Goal: Task Accomplishment & Management: Manage account settings

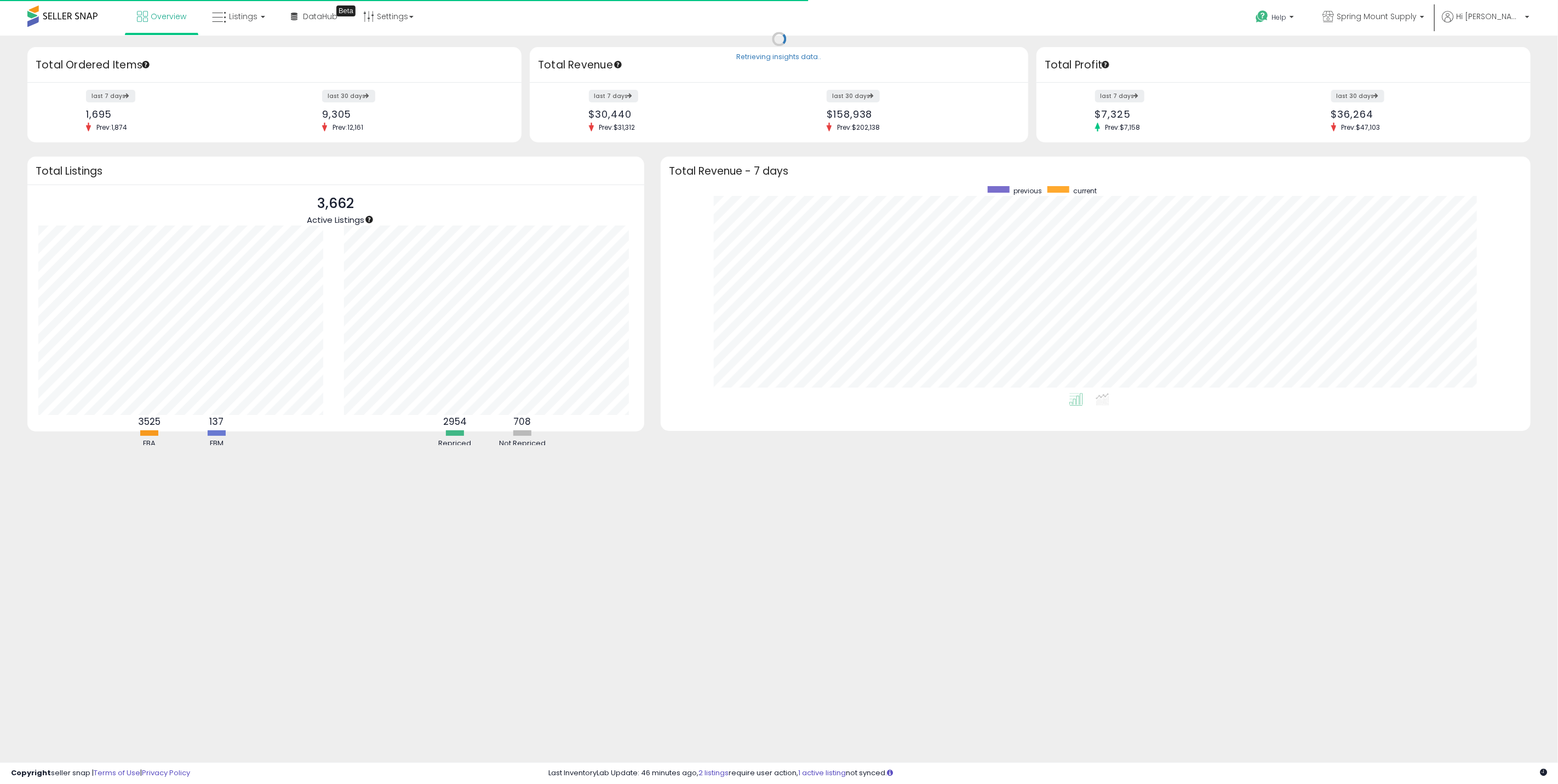
scroll to position [207, 847]
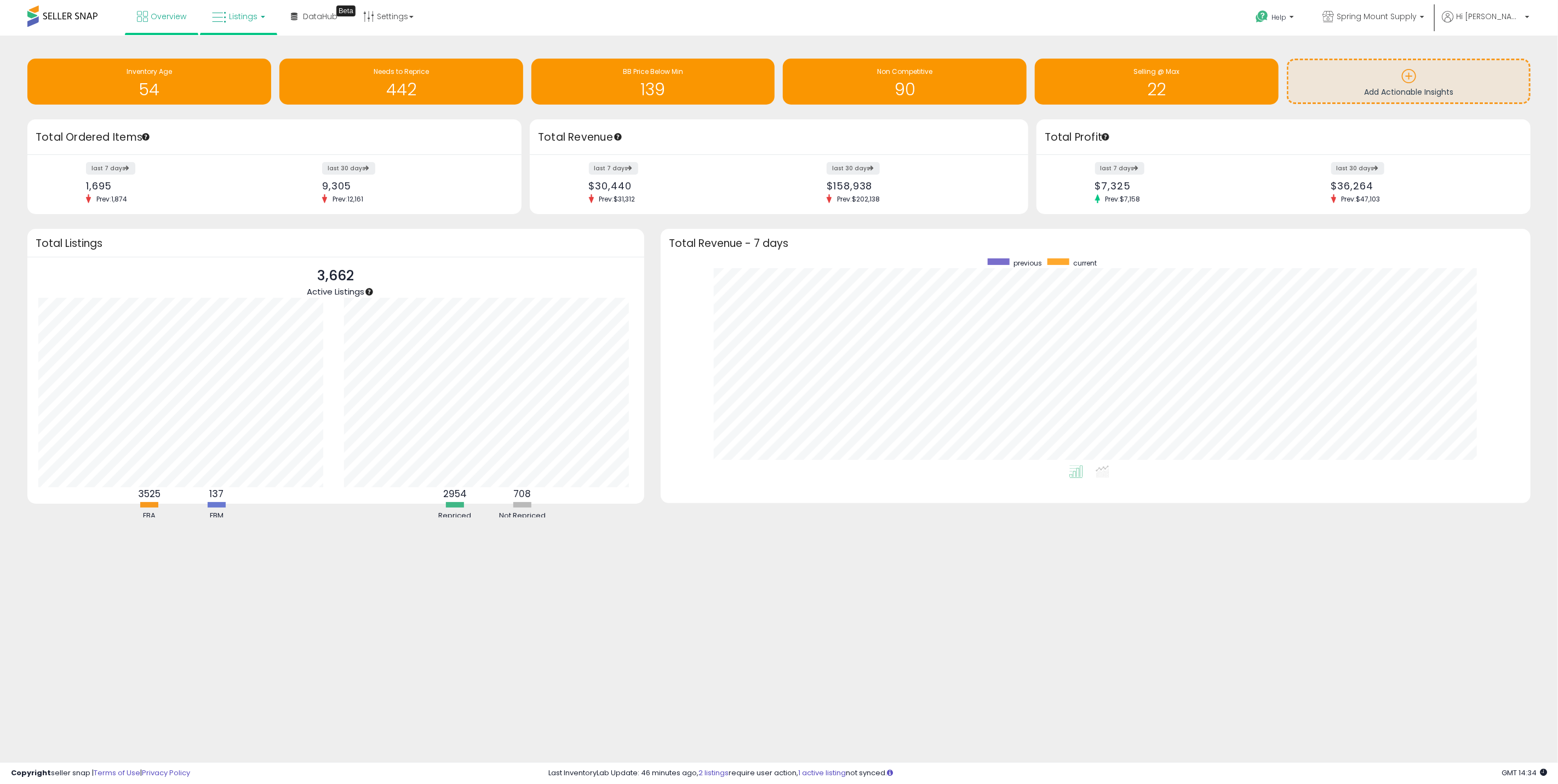
click at [237, 17] on span "Listings" at bounding box center [243, 17] width 29 height 11
click at [233, 46] on link at bounding box center [247, 56] width 76 height 22
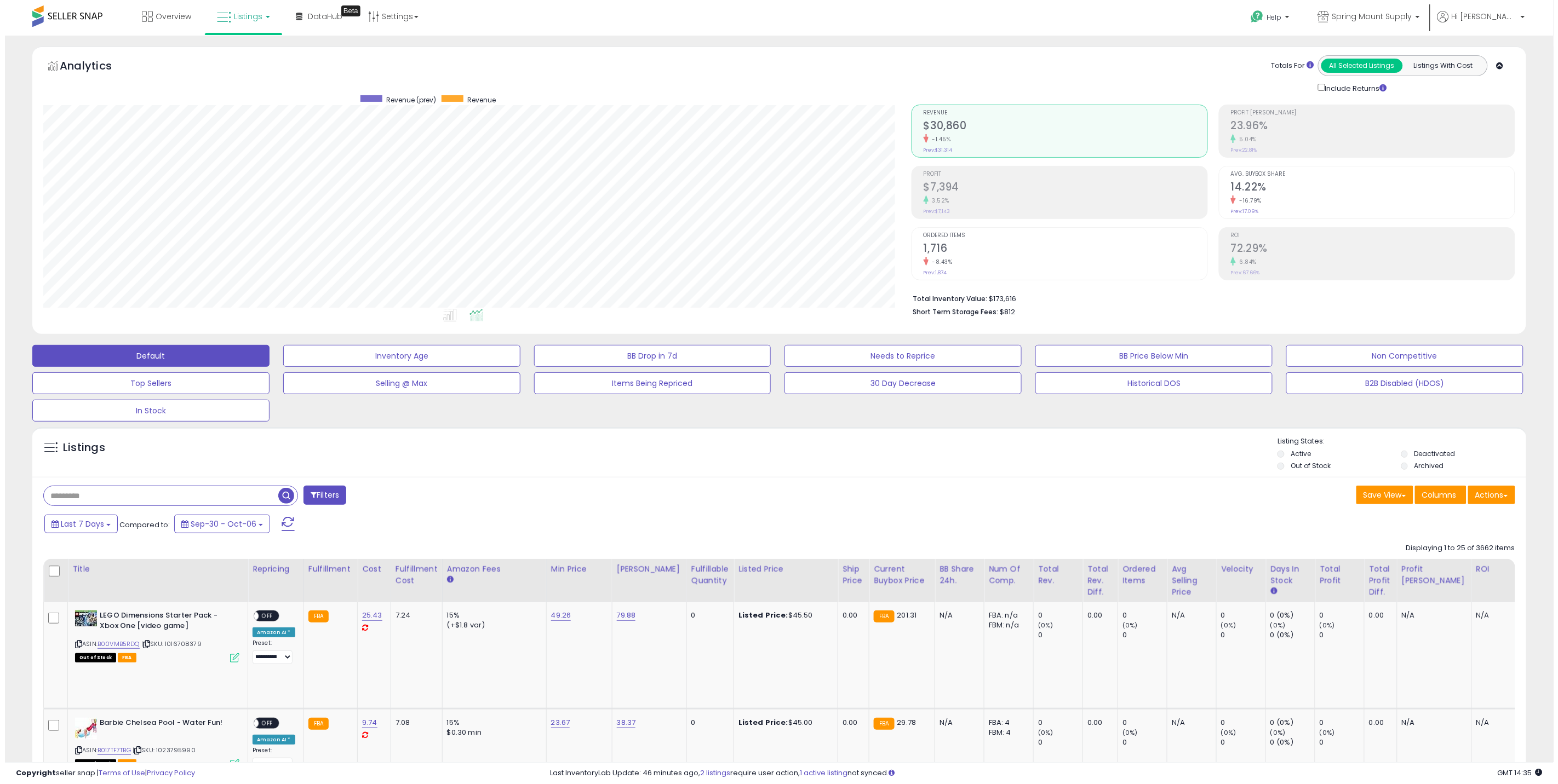
scroll to position [225, 869]
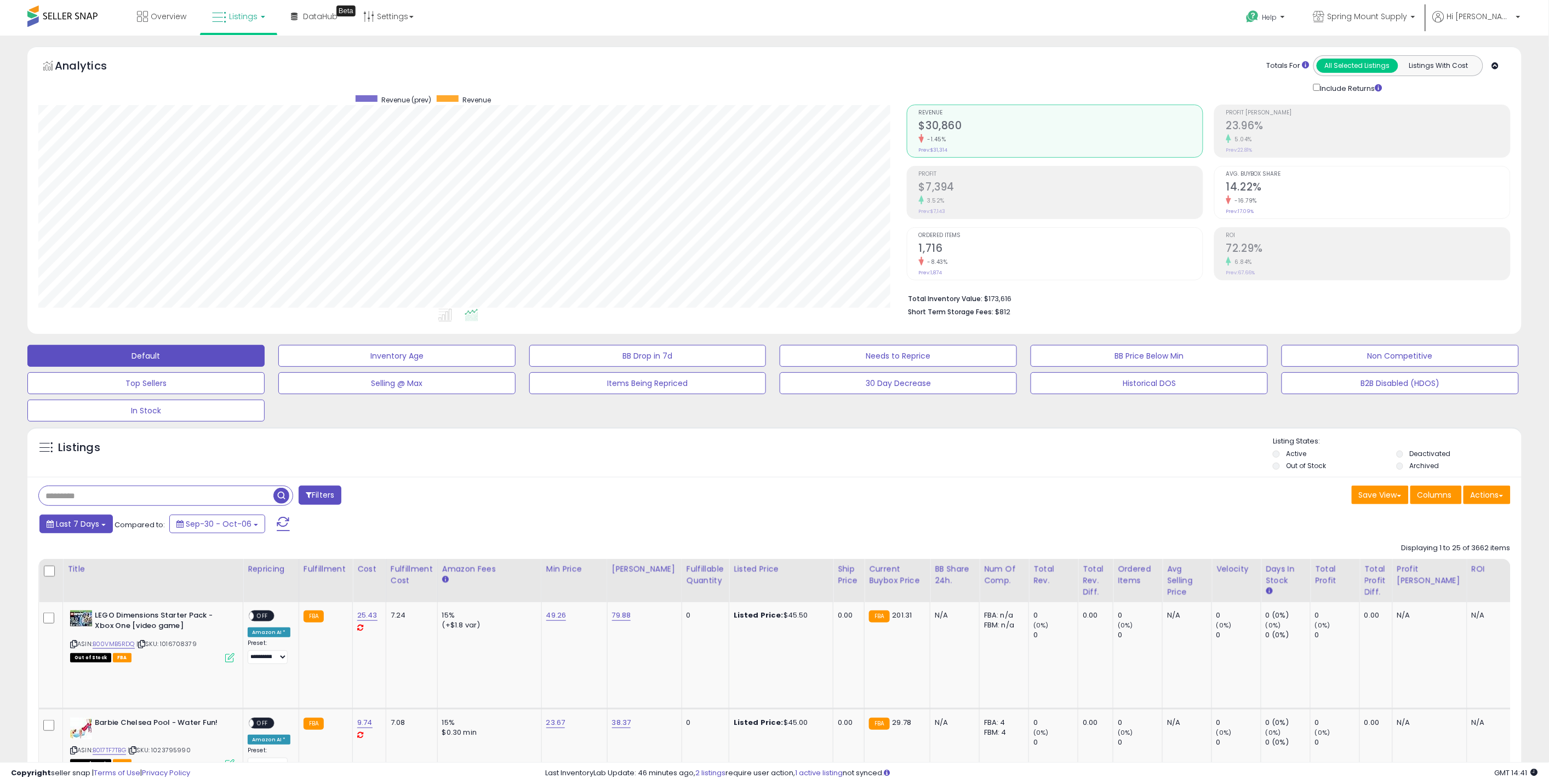
click at [89, 518] on button "Last 7 Days" at bounding box center [76, 524] width 74 height 19
type input "**********"
click at [90, 572] on li "Last 30 Days" at bounding box center [88, 574] width 88 height 15
click at [279, 523] on button "Apply" at bounding box center [285, 522] width 35 height 19
click at [1497, 496] on button "Actions" at bounding box center [1487, 495] width 47 height 19
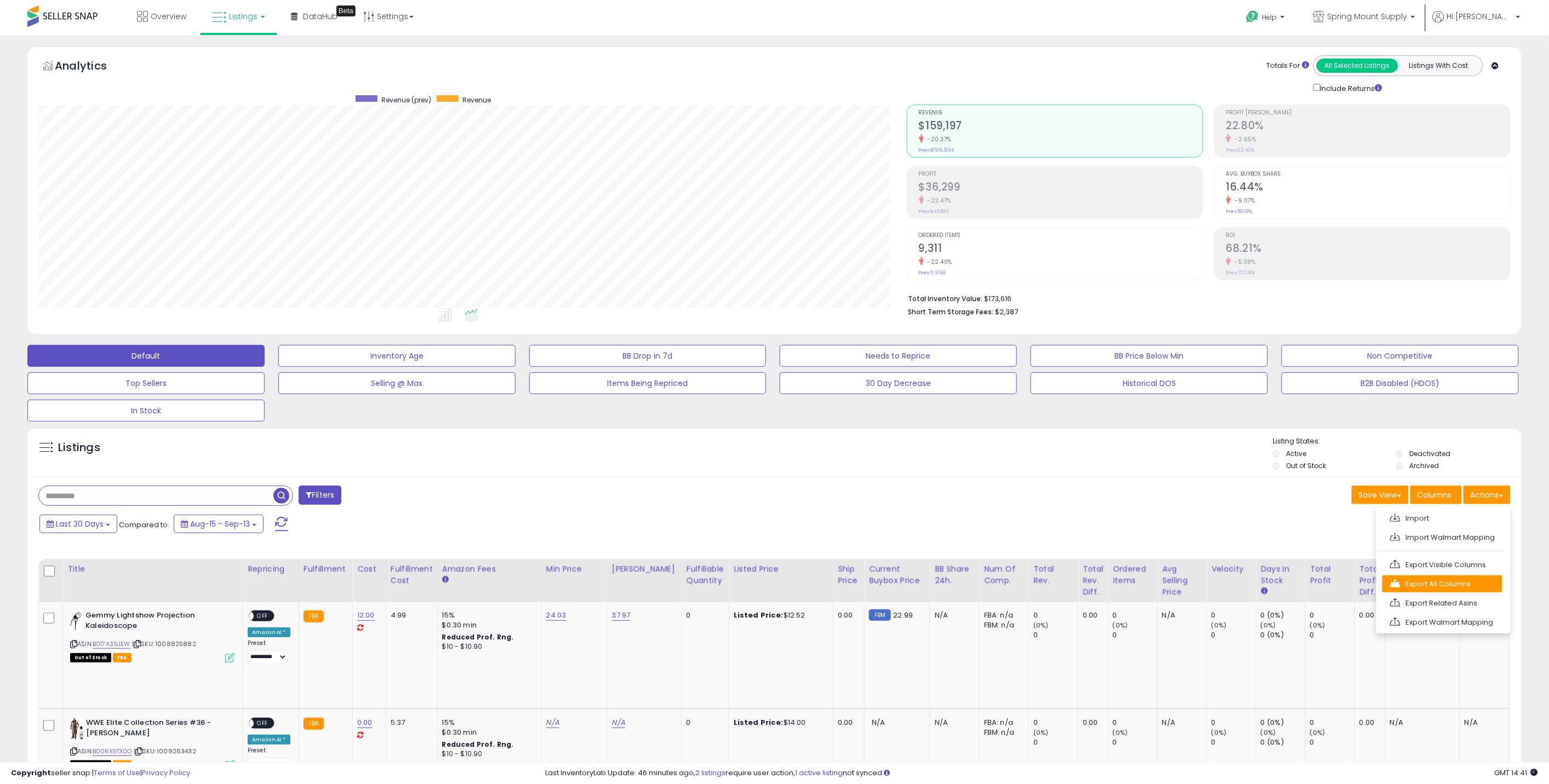
click at [1442, 588] on link "Export All Columns" at bounding box center [1442, 584] width 120 height 17
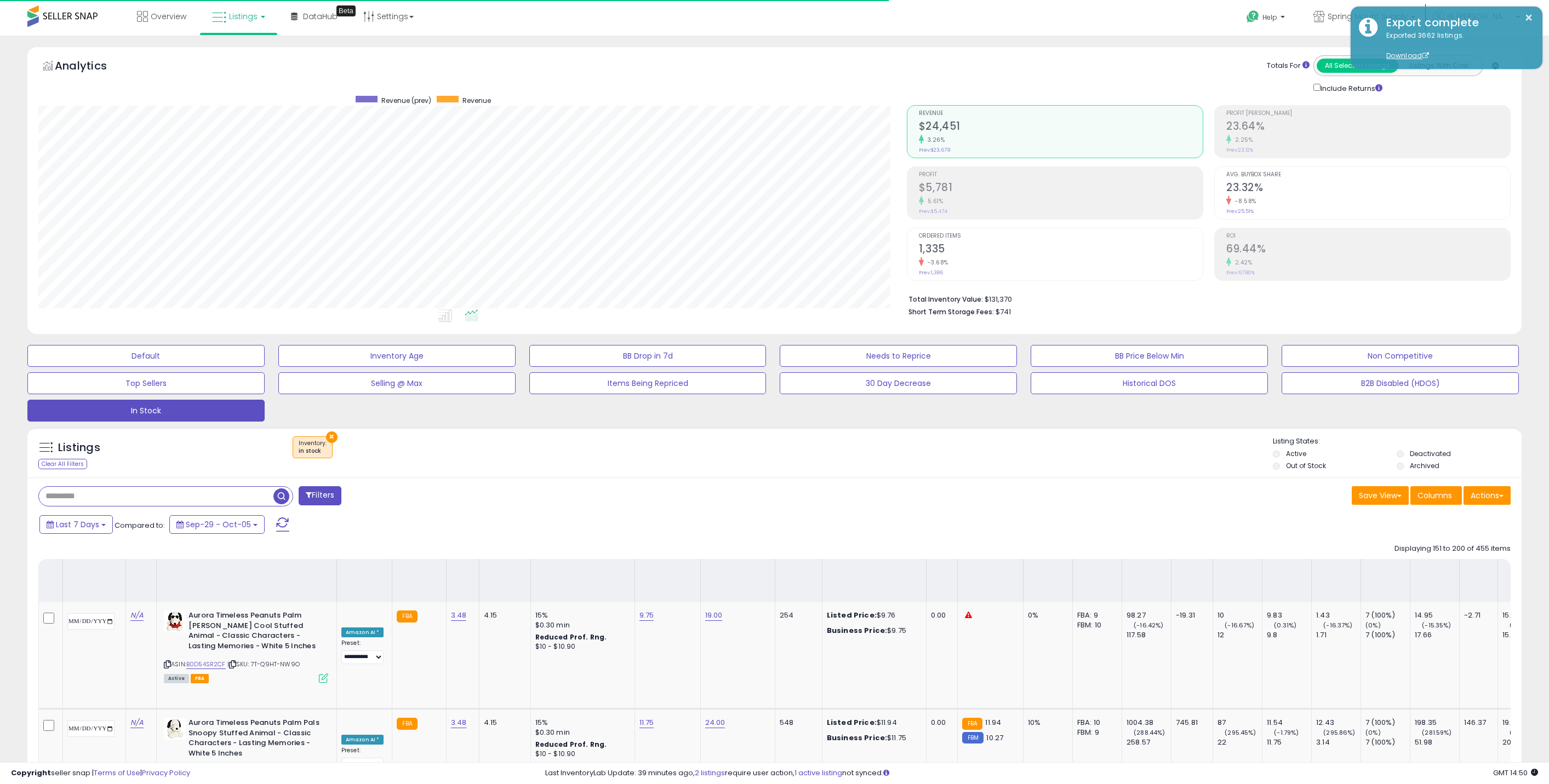
select select "**"
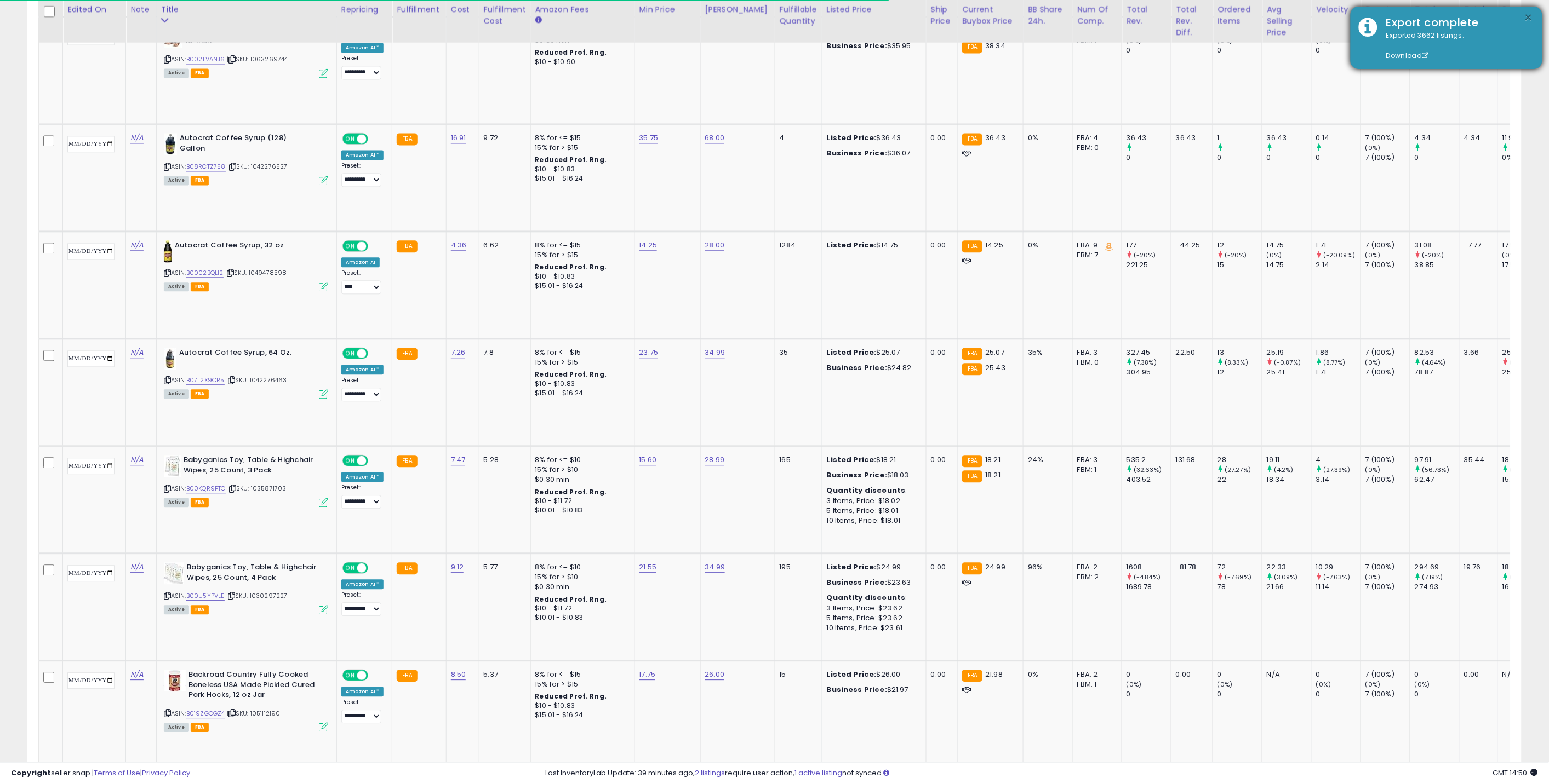
click at [1530, 14] on button "×" at bounding box center [1528, 18] width 9 height 14
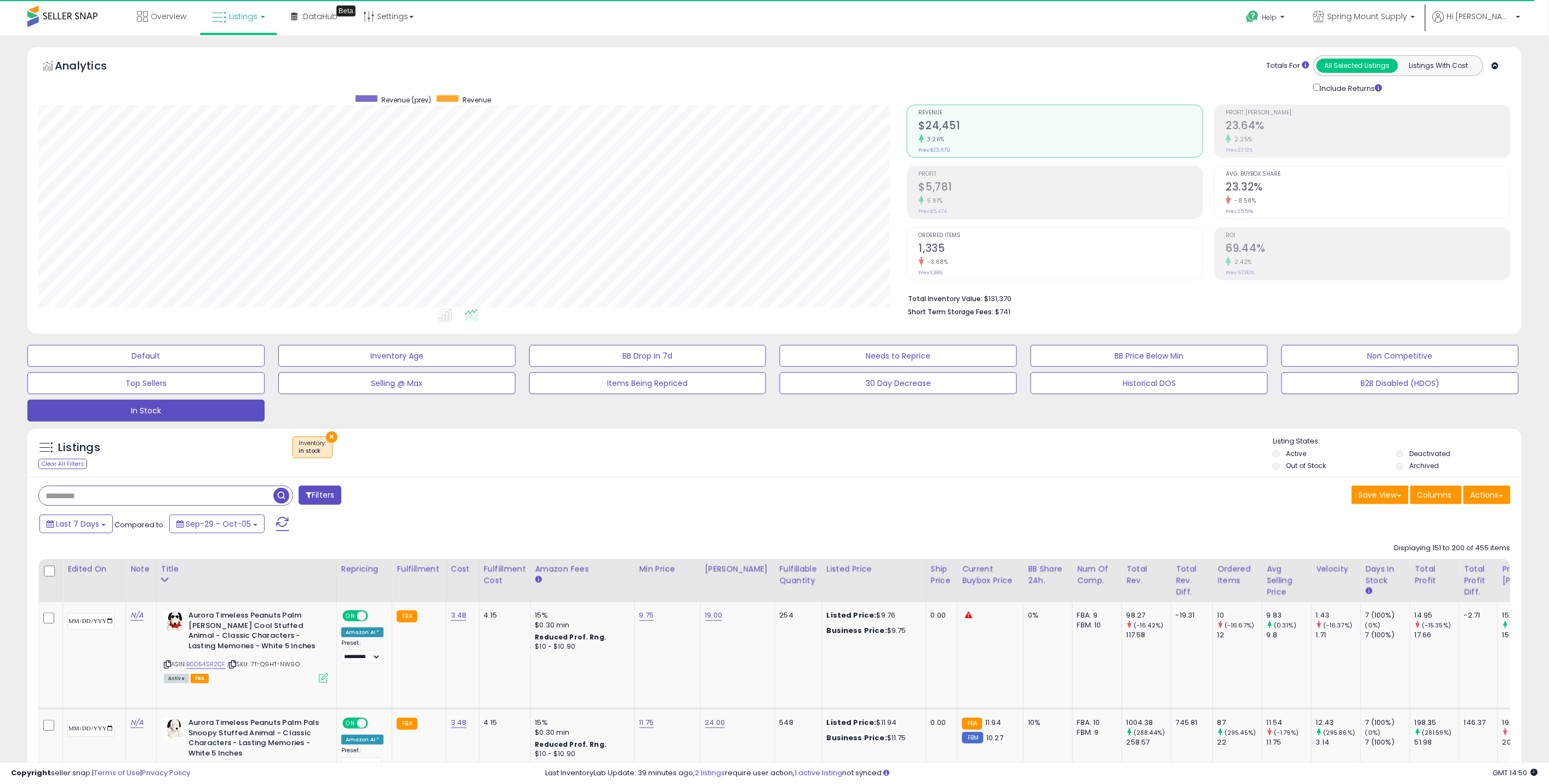
click at [236, 15] on span "Listings" at bounding box center [243, 17] width 29 height 11
click at [236, 55] on icon at bounding box center [247, 54] width 48 height 14
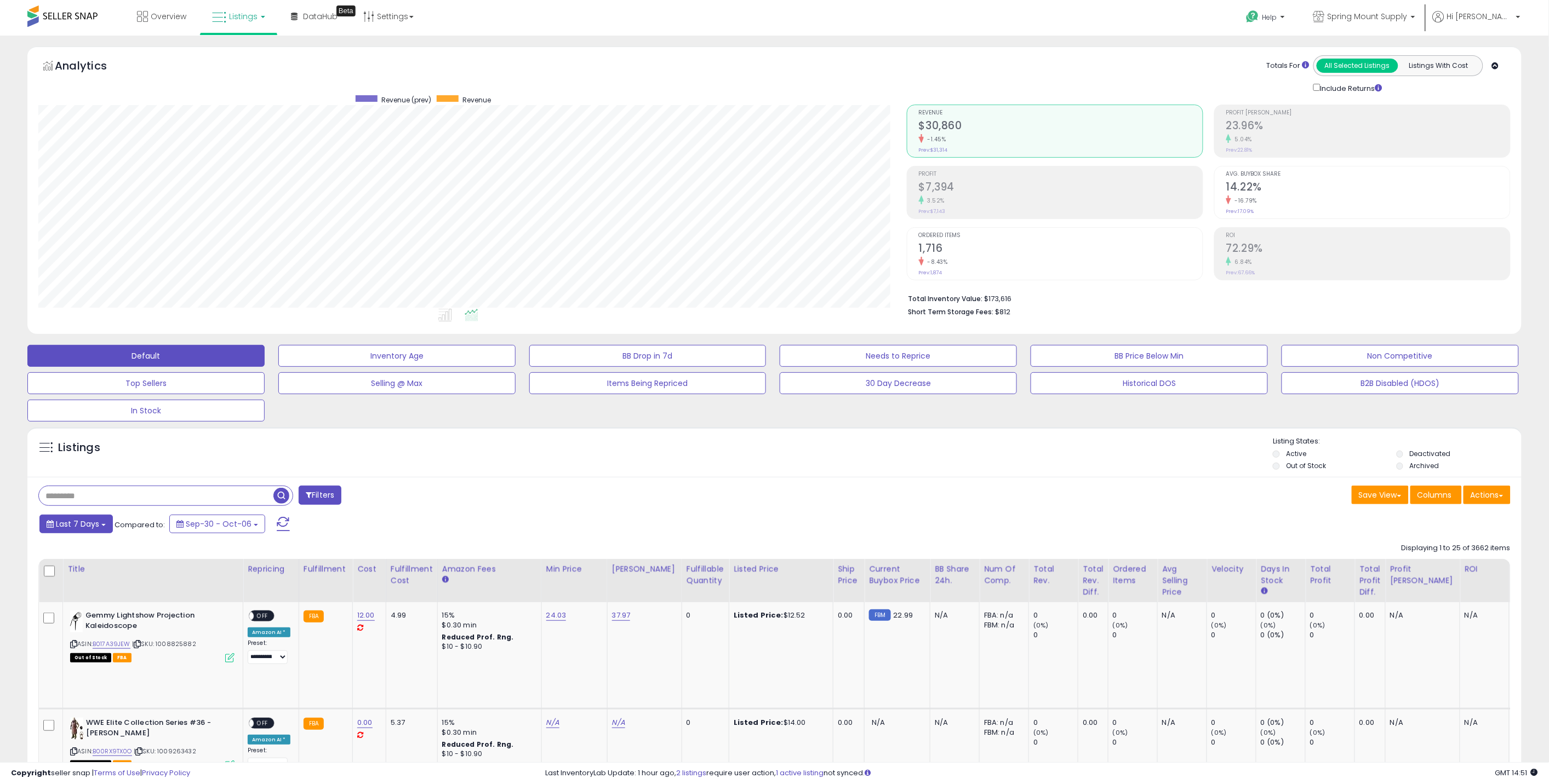
click at [80, 533] on div "Last 7 Days Compared to: Sep-30 - Oct-06" at bounding box center [588, 525] width 1104 height 25
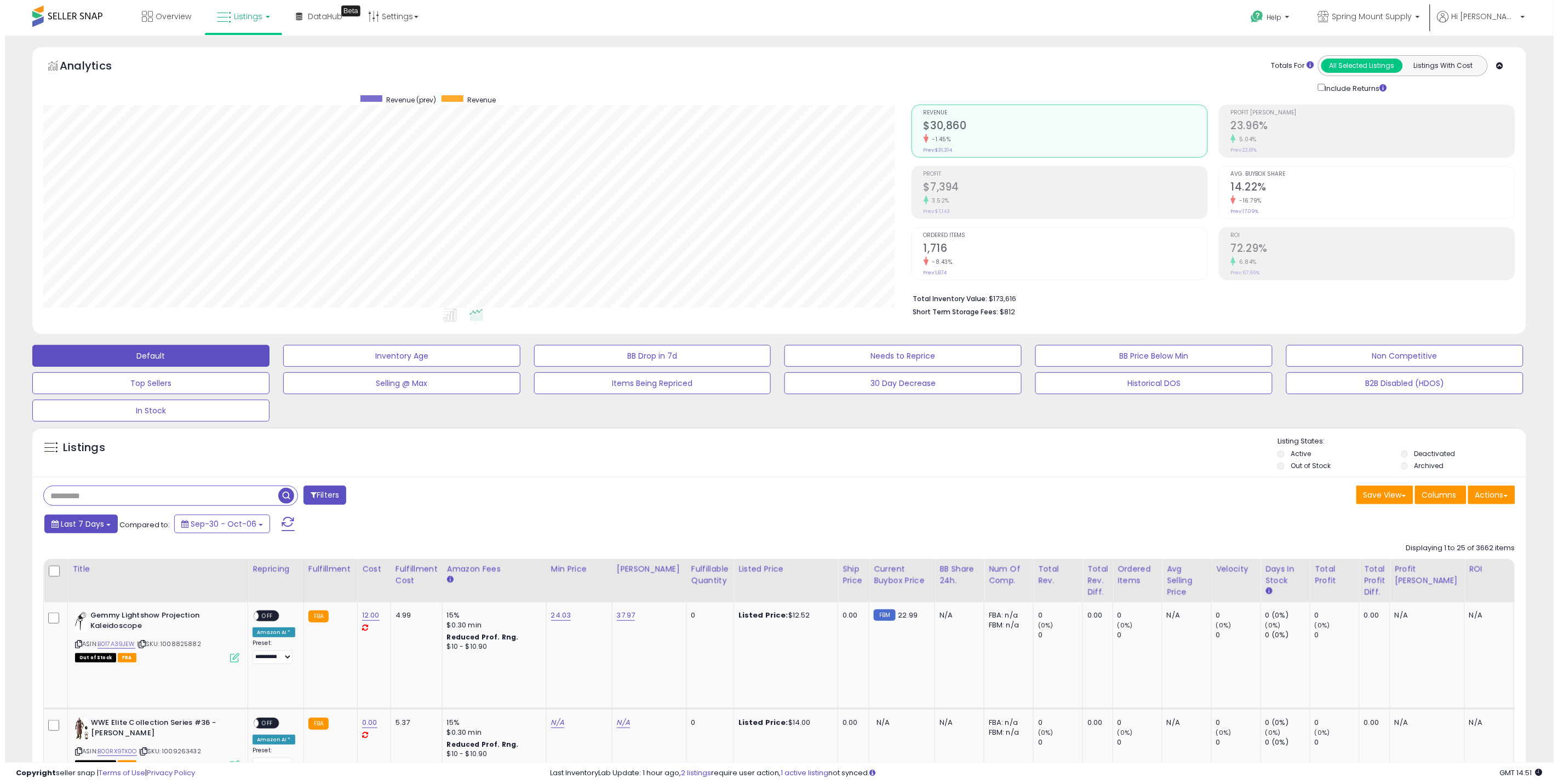
scroll to position [225, 869]
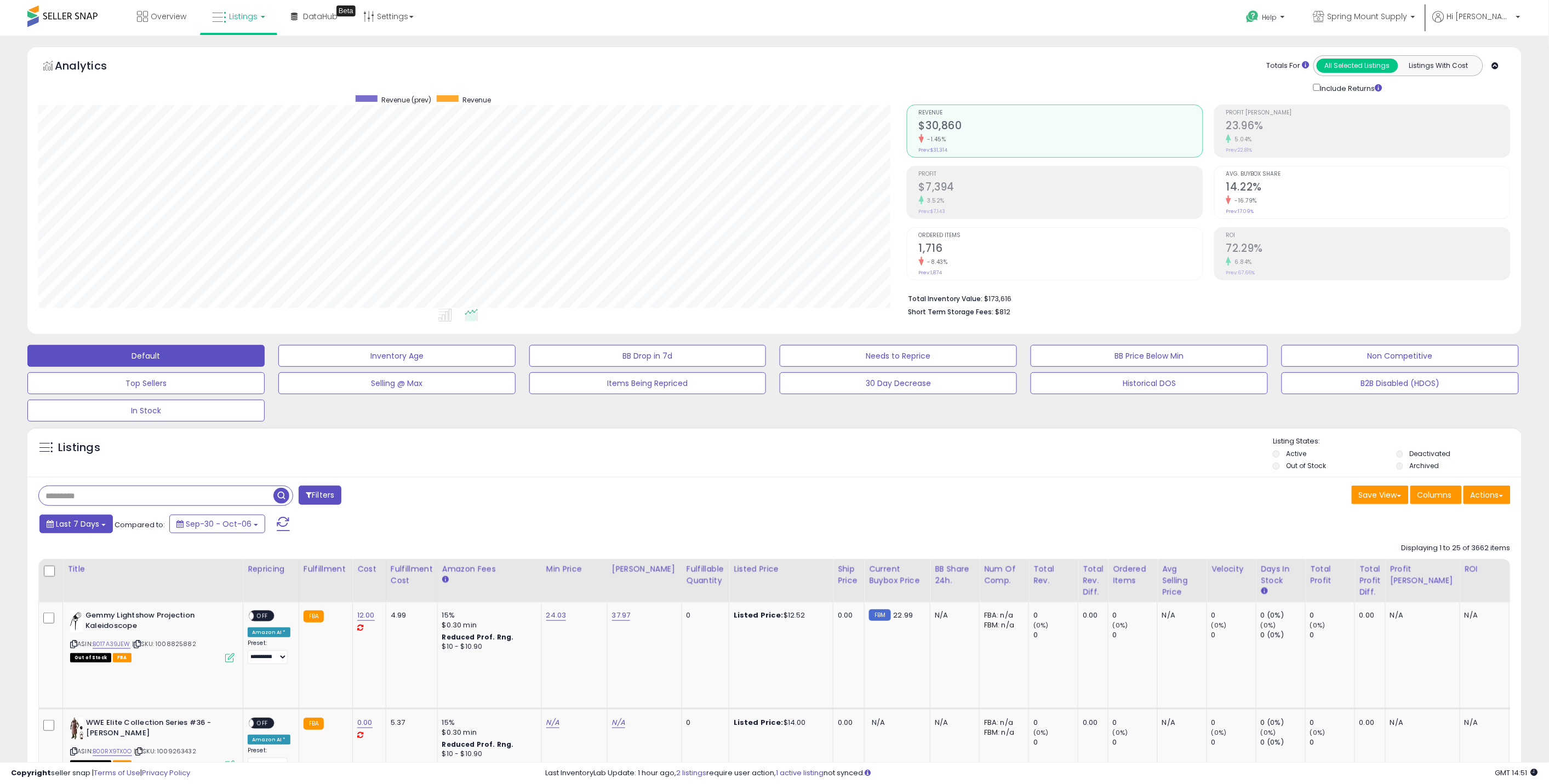
click at [82, 530] on span "Last 7 Days" at bounding box center [77, 524] width 43 height 11
type input "**********"
click at [101, 577] on li "Last 30 Days" at bounding box center [88, 574] width 88 height 15
click at [286, 522] on button "Apply" at bounding box center [285, 522] width 35 height 19
click at [1498, 491] on button "Actions" at bounding box center [1487, 495] width 47 height 19
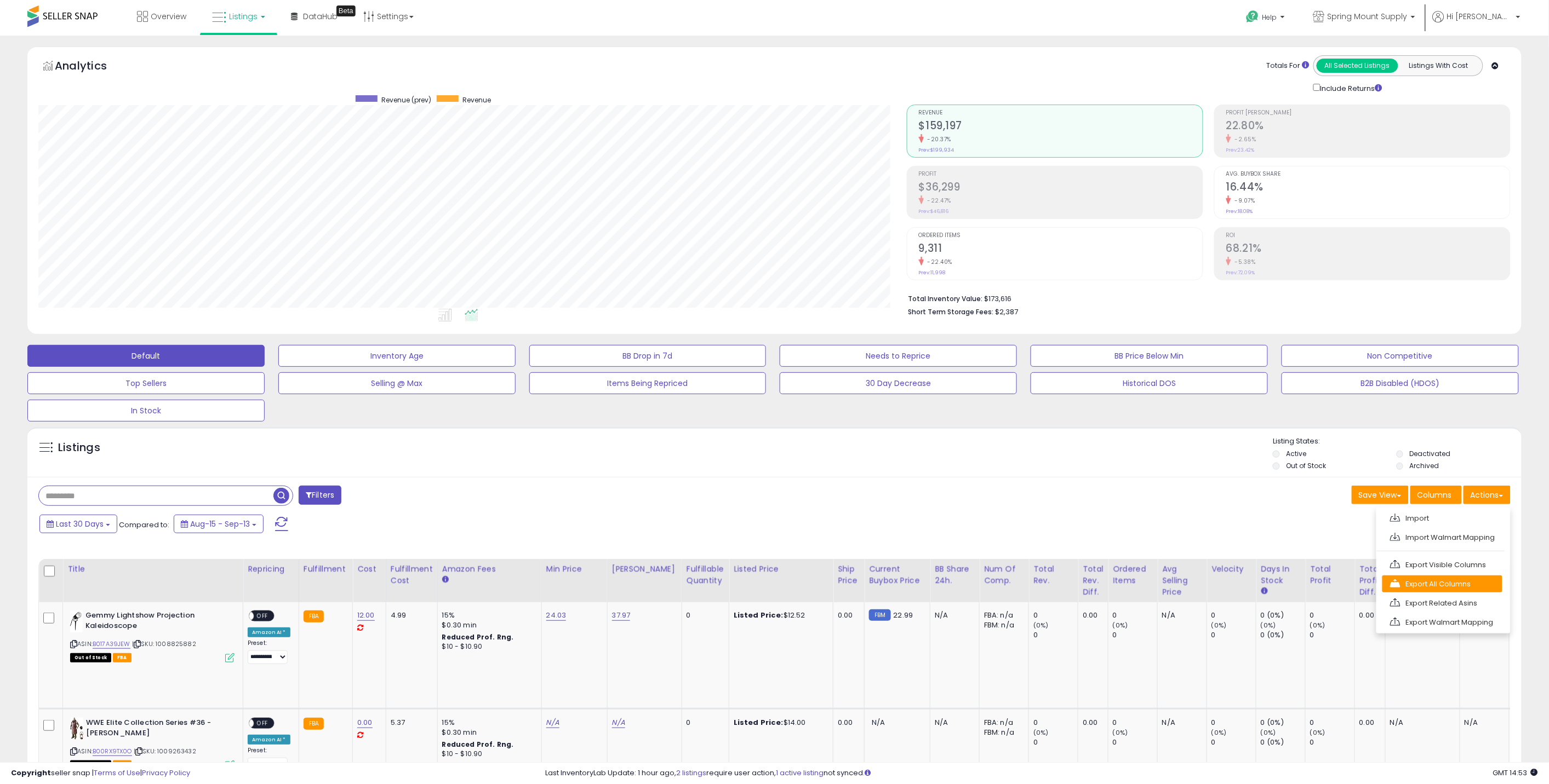
click at [1426, 585] on link "Export All Columns" at bounding box center [1442, 584] width 120 height 17
